Goal: Task Accomplishment & Management: Manage account settings

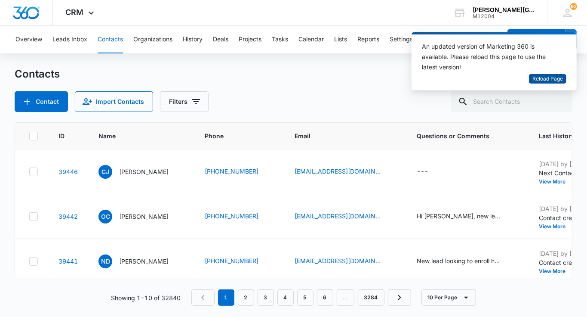
click at [554, 77] on span "Reload Page" at bounding box center [547, 79] width 31 height 8
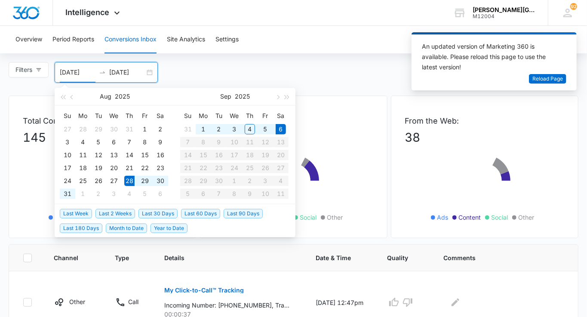
click at [129, 69] on input "09/06/2025" at bounding box center [127, 72] width 36 height 9
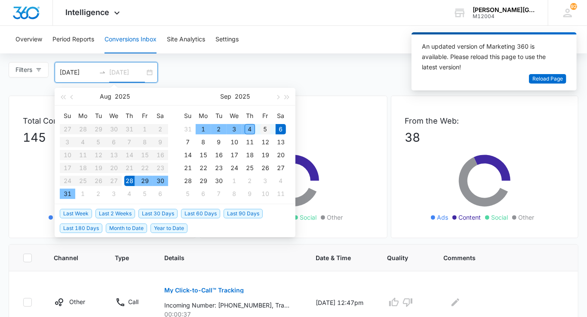
type input "09/05/2025"
click at [265, 129] on div "5" at bounding box center [265, 129] width 10 height 10
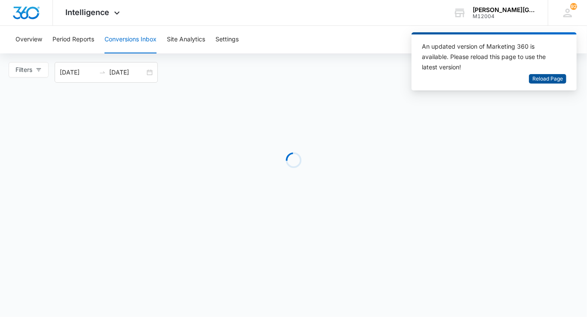
click at [558, 76] on span "Reload Page" at bounding box center [547, 79] width 31 height 8
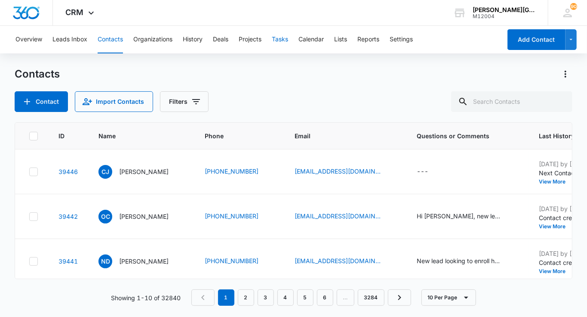
click at [279, 40] on button "Tasks" at bounding box center [280, 40] width 16 height 28
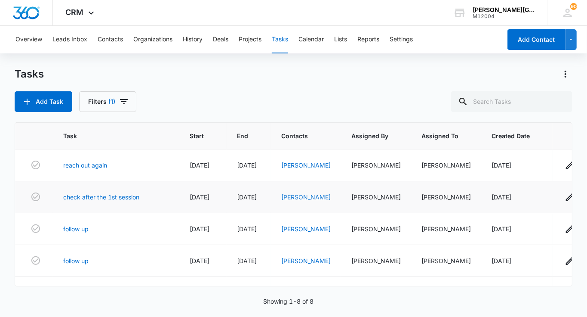
click at [301, 200] on link "Skylar Jones" at bounding box center [305, 196] width 49 height 7
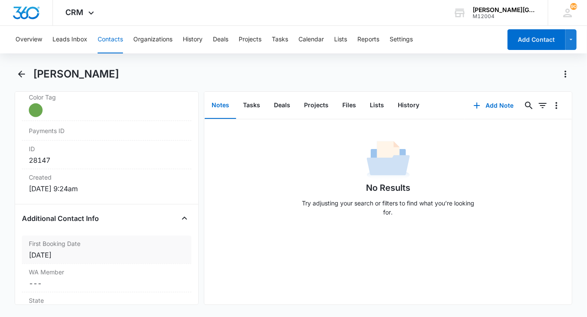
click at [88, 246] on div "First Booking Date Cancel Save Changes Sep 4, 2025" at bounding box center [106, 249] width 169 height 28
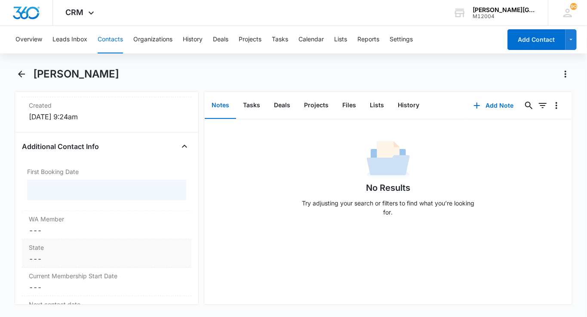
scroll to position [612, 0]
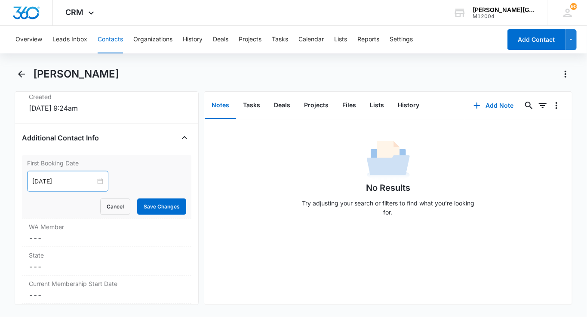
click at [55, 183] on div "Sep 4, 2025" at bounding box center [67, 181] width 81 height 21
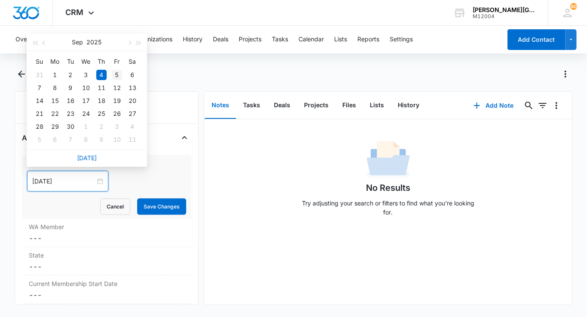
type input "Sep 5, 2025"
click at [117, 74] on div "5" at bounding box center [117, 75] width 10 height 10
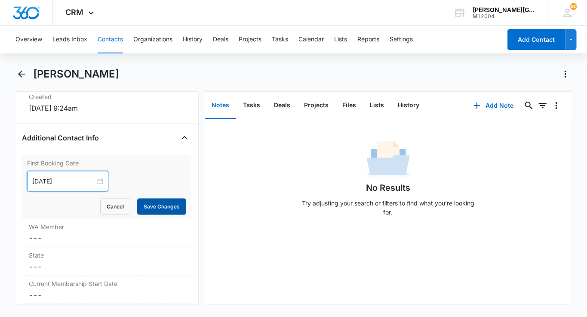
click at [155, 200] on button "Save Changes" at bounding box center [161, 206] width 49 height 16
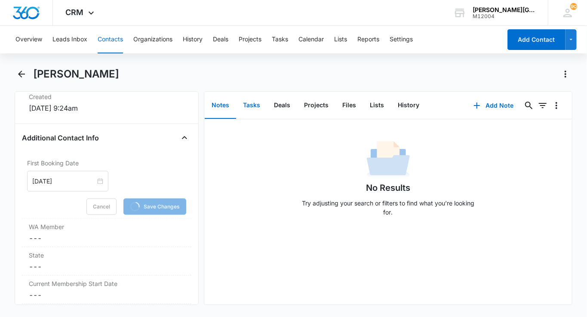
click at [254, 97] on button "Tasks" at bounding box center [251, 105] width 31 height 27
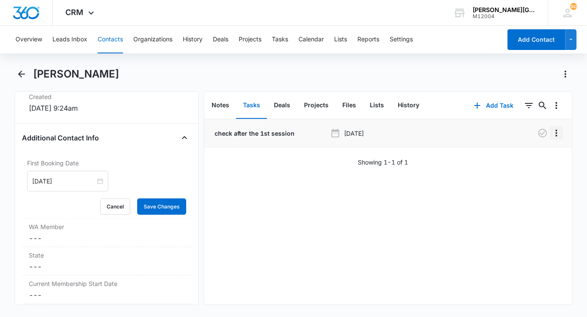
click at [553, 133] on icon "Overflow Menu" at bounding box center [556, 133] width 10 height 10
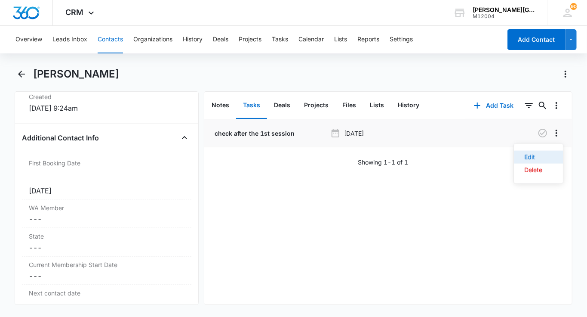
click at [535, 151] on button "Edit" at bounding box center [538, 157] width 49 height 13
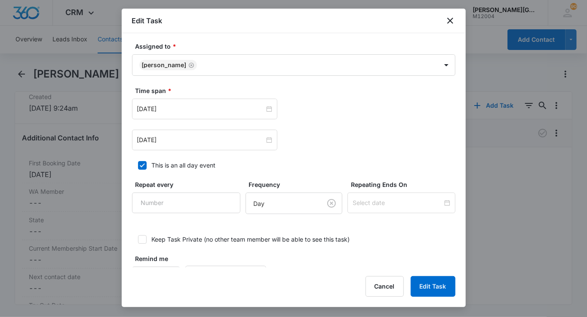
scroll to position [453, 0]
click at [185, 104] on input "Sep 5, 2025" at bounding box center [200, 108] width 127 height 9
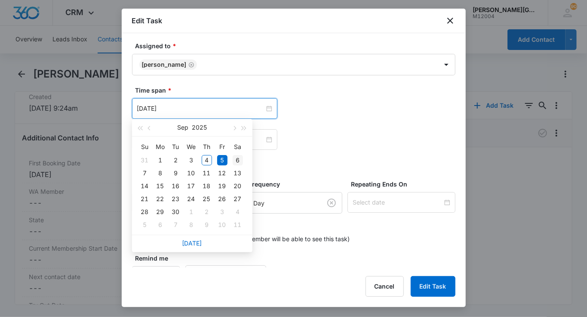
type input "Sep 6, 2025"
click at [239, 161] on div "6" at bounding box center [238, 160] width 10 height 10
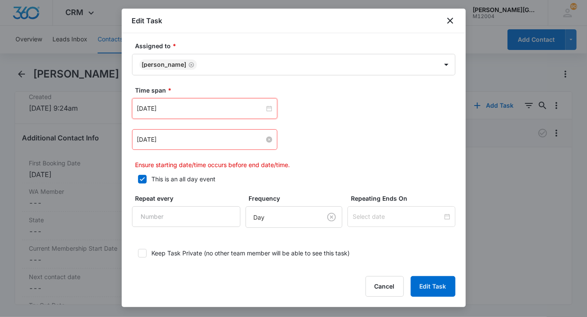
click at [198, 139] on input "Sep 5, 2025" at bounding box center [200, 139] width 127 height 9
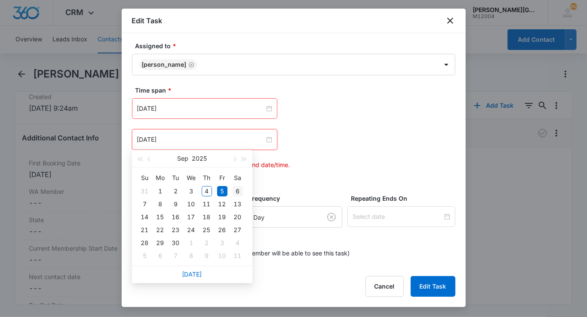
type input "Sep 6, 2025"
click at [239, 188] on div "6" at bounding box center [238, 191] width 10 height 10
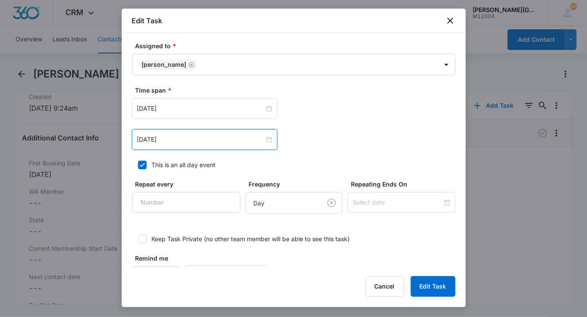
scroll to position [0, 0]
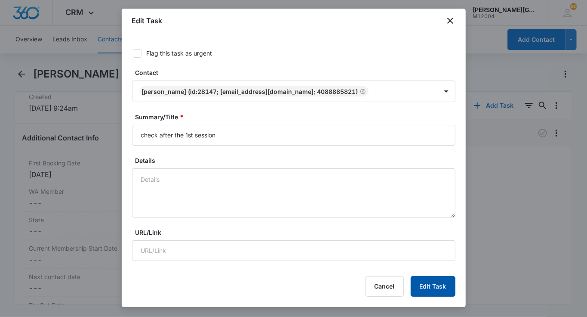
click at [437, 285] on button "Edit Task" at bounding box center [433, 286] width 45 height 21
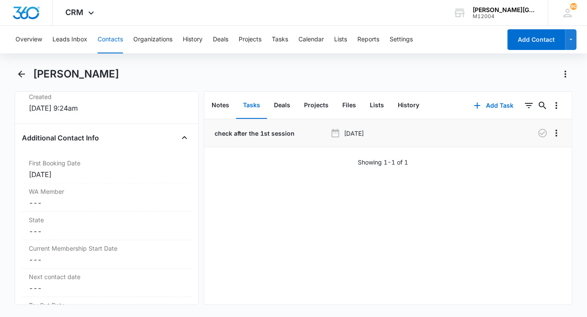
click at [52, 75] on h1 "Skylar Jones" at bounding box center [76, 74] width 86 height 13
copy h1 "Skylar"
click at [403, 102] on button "History" at bounding box center [408, 105] width 35 height 27
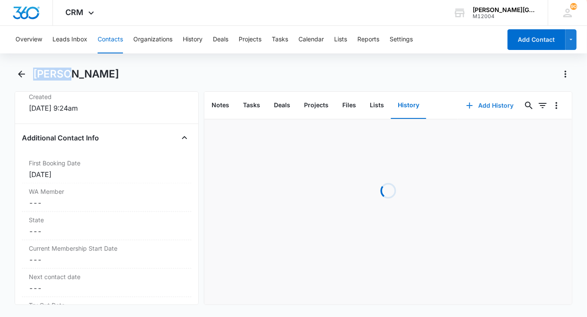
click at [502, 96] on button "Add History" at bounding box center [490, 105] width 65 height 21
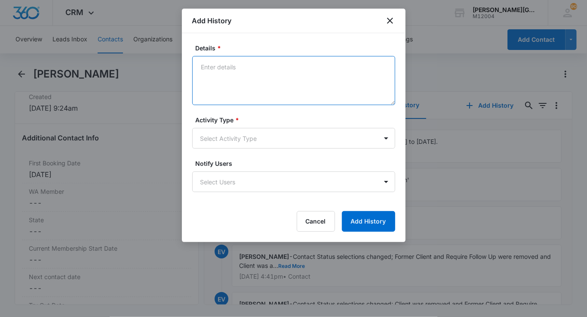
click at [231, 69] on textarea "Details *" at bounding box center [293, 80] width 203 height 49
paste textarea "Skylar is not feeling well. They will try to come on Friday, September 5th inst…"
type textarea "Skylar is not feeling well. They will try to come on Friday, September 5th inst…"
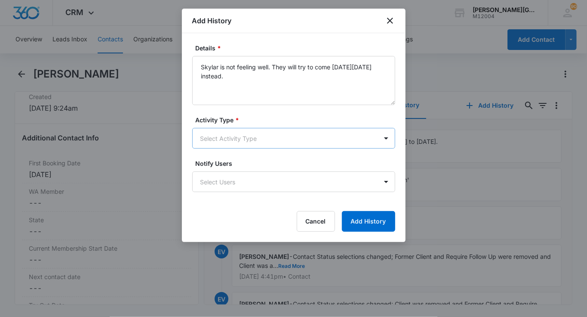
click at [223, 137] on body "CRM Apps Reputation Websites Forms CRM Email Social Shop Payments POS Content A…" at bounding box center [293, 158] width 587 height 317
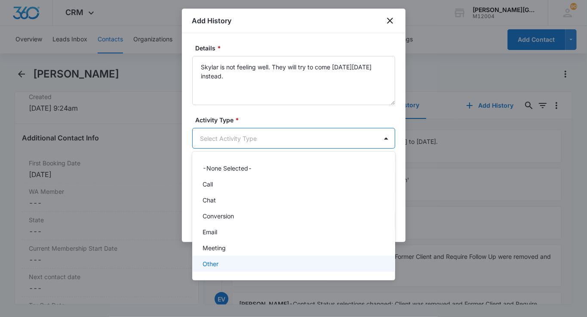
click at [215, 265] on p "Other" at bounding box center [211, 263] width 16 height 9
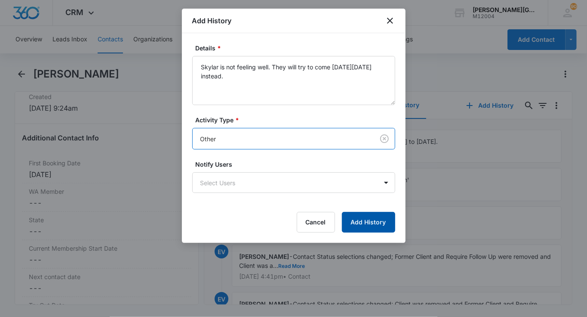
click at [362, 225] on button "Add History" at bounding box center [368, 222] width 53 height 21
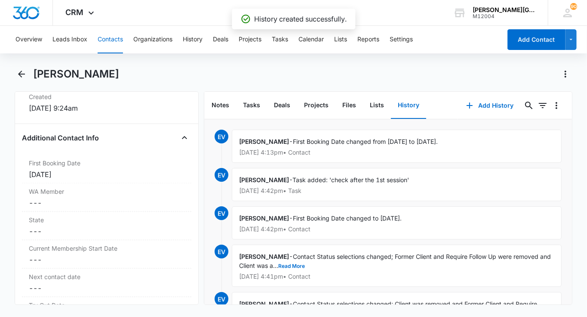
click at [112, 44] on button "Contacts" at bounding box center [110, 40] width 25 height 28
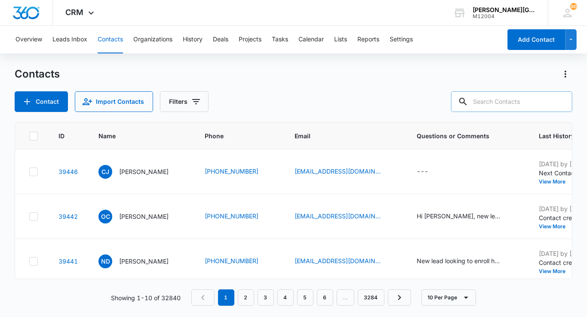
click at [505, 97] on input "text" at bounding box center [511, 101] width 121 height 21
paste input "ningjin.ucla@gmail.com"
type input "ningjin.ucla@gmail.com"
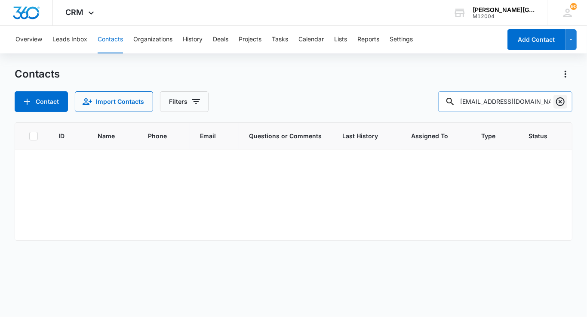
click at [559, 98] on icon "Clear" at bounding box center [560, 101] width 9 height 9
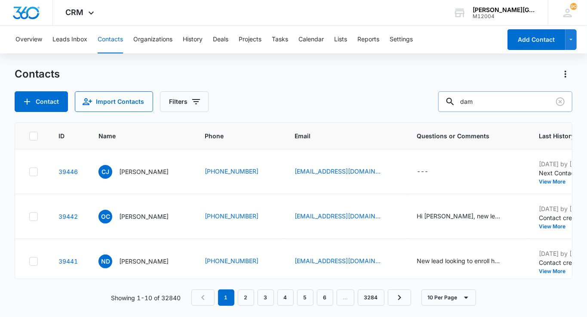
type input "dam"
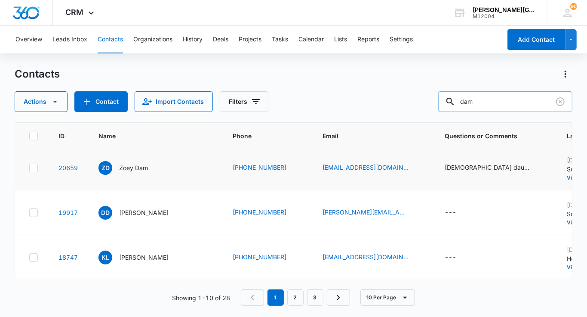
scroll to position [318, 0]
click at [126, 171] on p "Zoey Dam" at bounding box center [133, 166] width 29 height 9
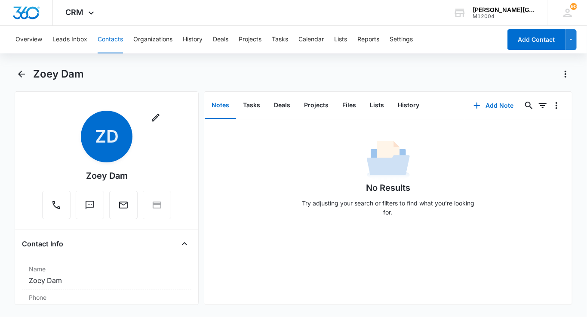
click at [67, 68] on h1 "Zoey Dam" at bounding box center [58, 74] width 51 height 13
copy div "Zoey Dam Remove"
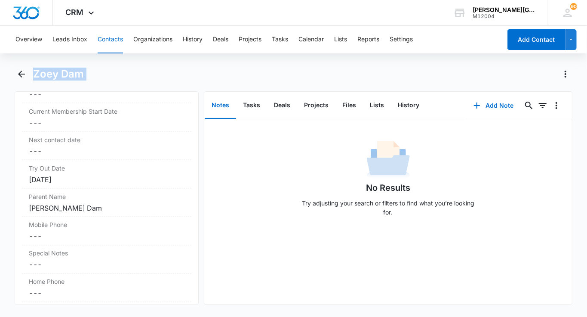
scroll to position [924, 0]
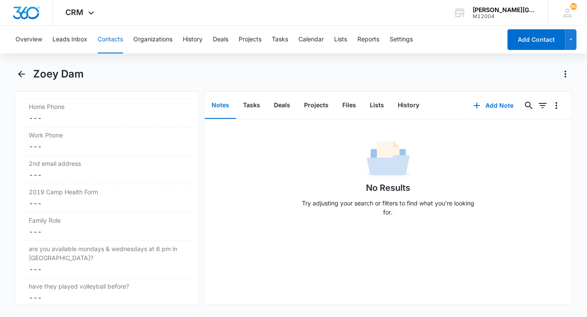
click at [95, 170] on dd "Cancel Save Changes ---" at bounding box center [107, 175] width 156 height 10
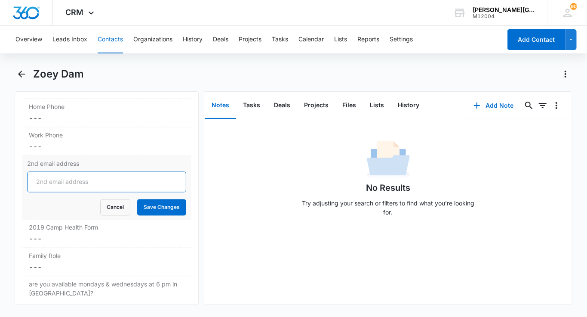
click at [97, 172] on input "2nd email address" at bounding box center [106, 182] width 159 height 21
paste input "ningjin.ucla@gmail.com"
type input "ningjin.ucla@gmail.com"
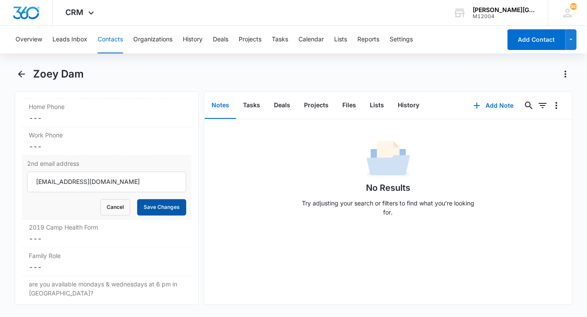
click at [166, 199] on button "Save Changes" at bounding box center [161, 207] width 49 height 16
click at [110, 36] on button "Contacts" at bounding box center [110, 40] width 25 height 28
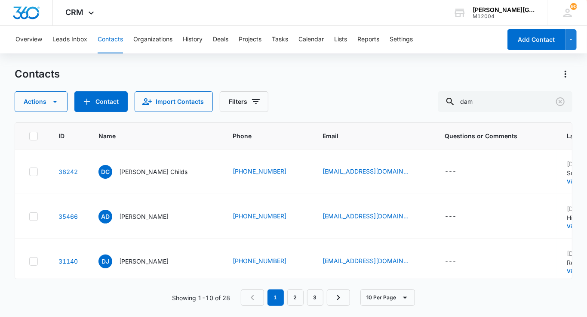
scroll to position [318, 0]
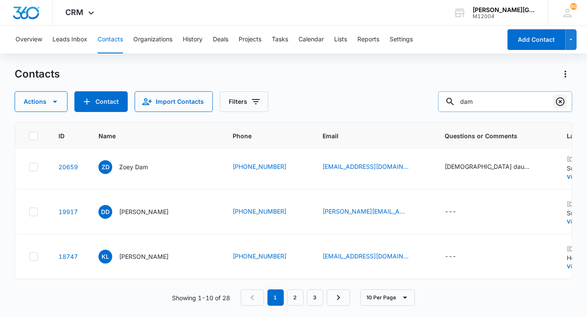
click at [563, 98] on icon "Clear" at bounding box center [560, 101] width 9 height 9
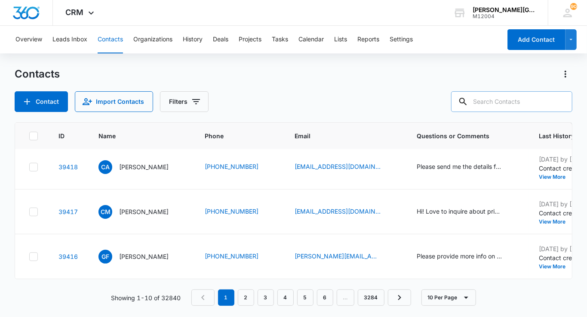
scroll to position [0, 0]
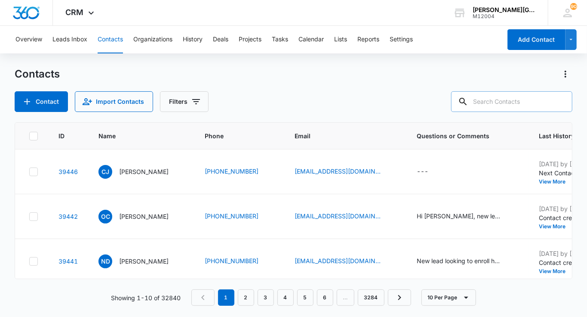
paste input "ningjin.ucla@gmail.com"
type input "ningjin.ucla@gmail.com"
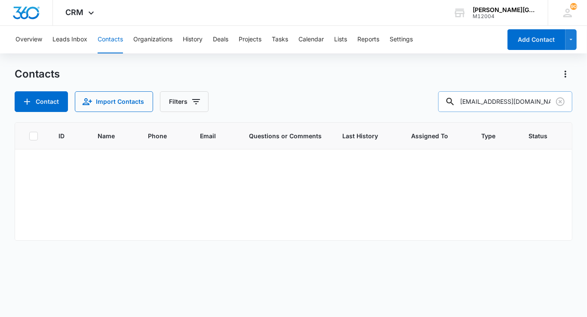
click at [481, 103] on input "ningjin.ucla@gmail.com" at bounding box center [505, 101] width 134 height 21
click at [192, 101] on icon "Filters" at bounding box center [196, 101] width 8 height 5
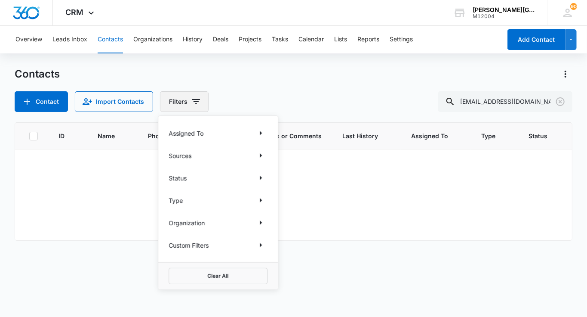
click at [192, 101] on icon "Filters" at bounding box center [196, 101] width 8 height 5
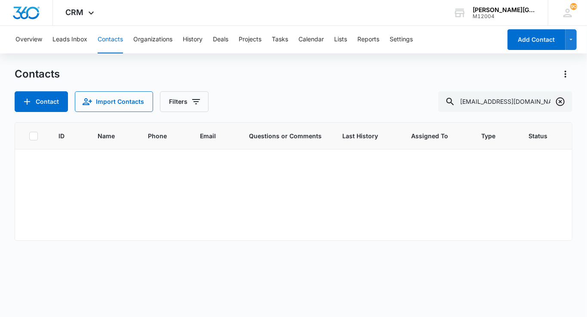
click at [561, 98] on icon "Clear" at bounding box center [560, 101] width 10 height 10
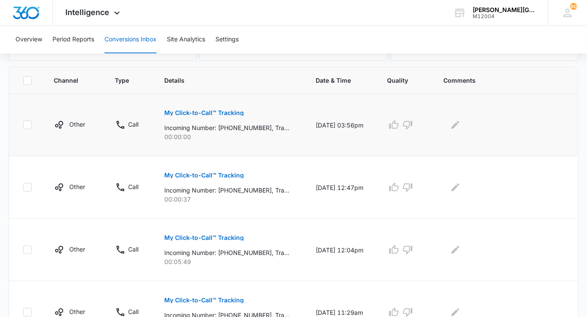
scroll to position [178, 0]
click at [399, 246] on icon "button" at bounding box center [394, 249] width 10 height 10
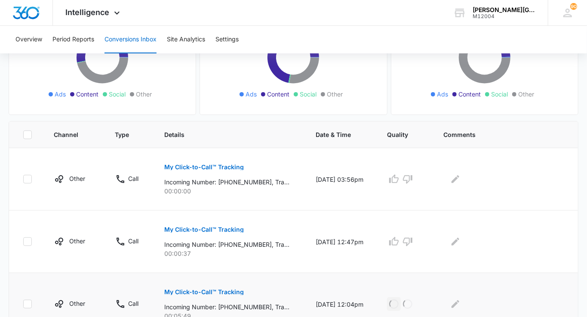
scroll to position [122, 0]
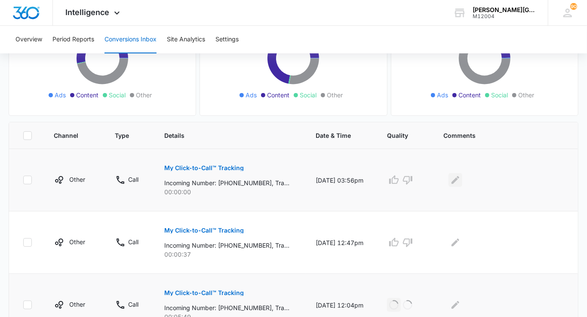
click at [459, 177] on icon "Edit Comments" at bounding box center [456, 180] width 8 height 8
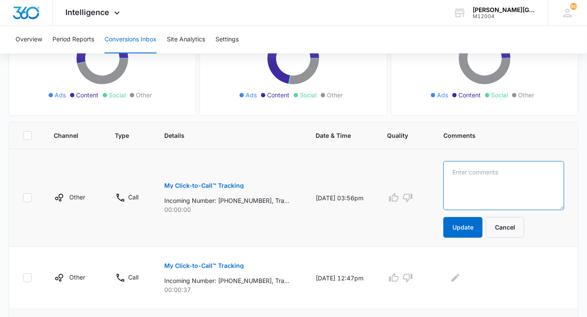
click at [461, 177] on textarea at bounding box center [503, 185] width 121 height 49
click at [522, 165] on textarea "tried calling back, not in service" at bounding box center [503, 185] width 121 height 49
paste textarea "couldn't call back"
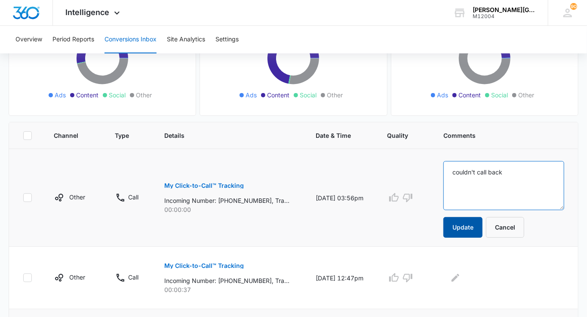
type textarea "couldn't call back"
click at [466, 224] on button "Update" at bounding box center [462, 227] width 39 height 21
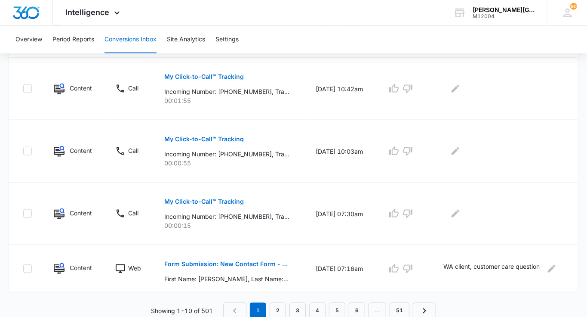
scroll to position [0, 0]
